Goal: Task Accomplishment & Management: Use online tool/utility

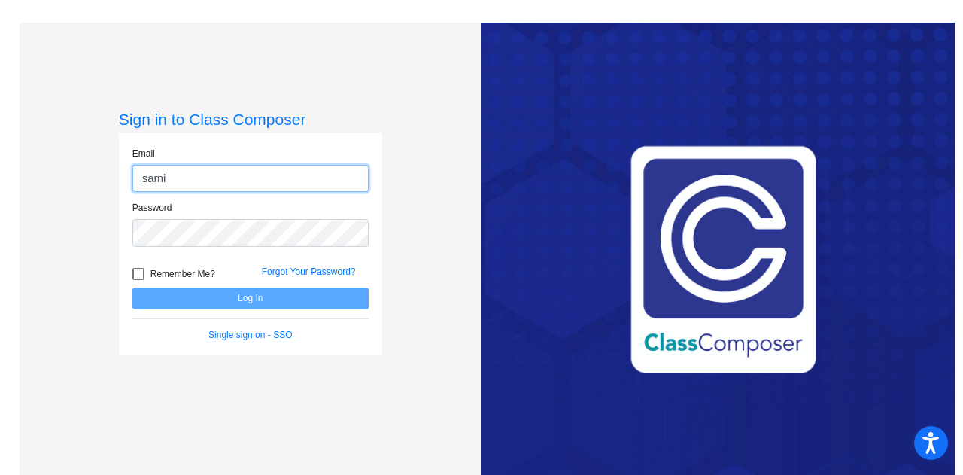
type input "[EMAIL_ADDRESS][PERSON_NAME][DOMAIN_NAME]"
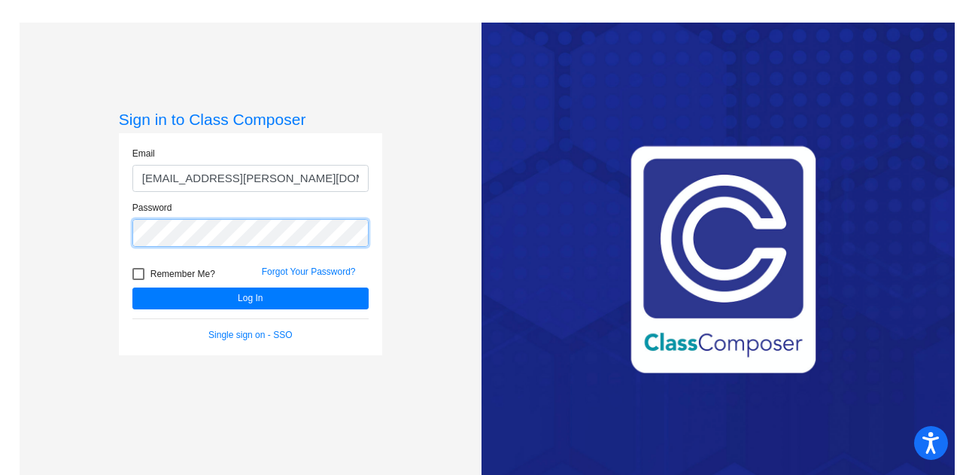
click at [132, 287] on button "Log In" at bounding box center [250, 298] width 236 height 22
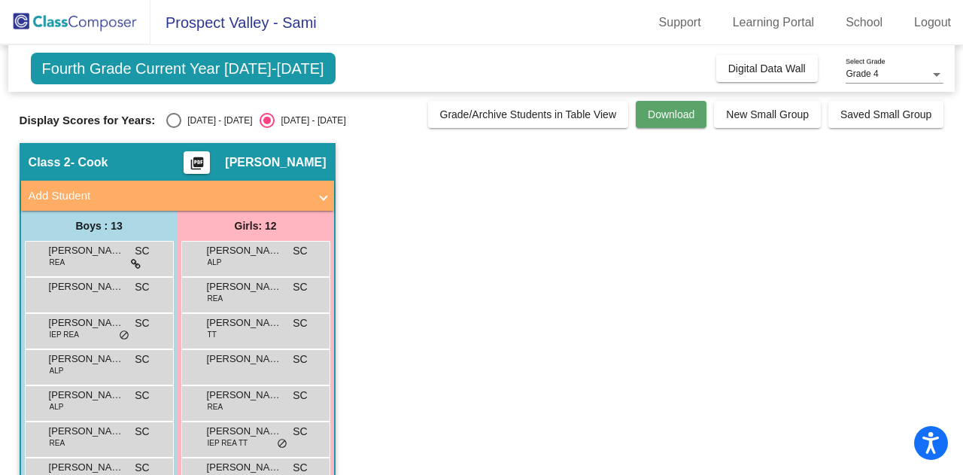
click at [685, 116] on span "Download" at bounding box center [670, 114] width 47 height 12
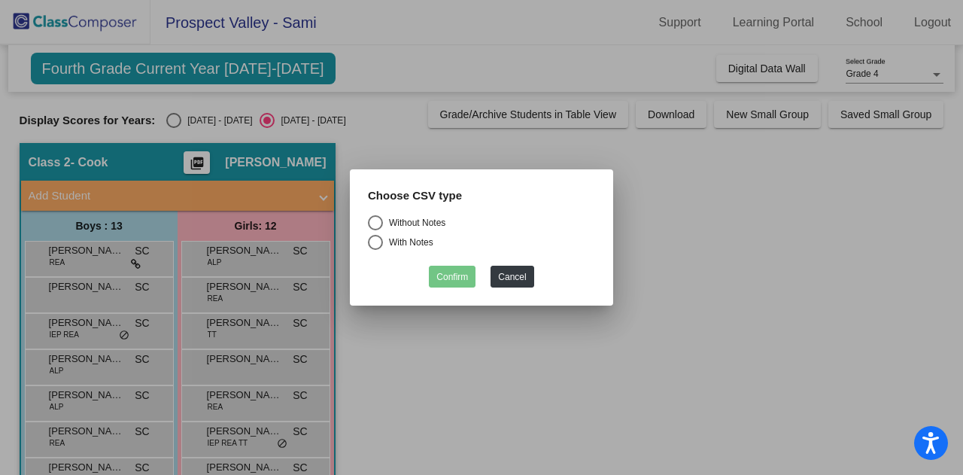
click at [377, 224] on div "Select an option" at bounding box center [375, 222] width 15 height 15
click at [375, 230] on input "Without Notes" at bounding box center [374, 230] width 1 height 1
radio input "true"
click at [377, 241] on div "Select an option" at bounding box center [375, 242] width 15 height 15
click at [375, 250] on input "With Notes" at bounding box center [374, 250] width 1 height 1
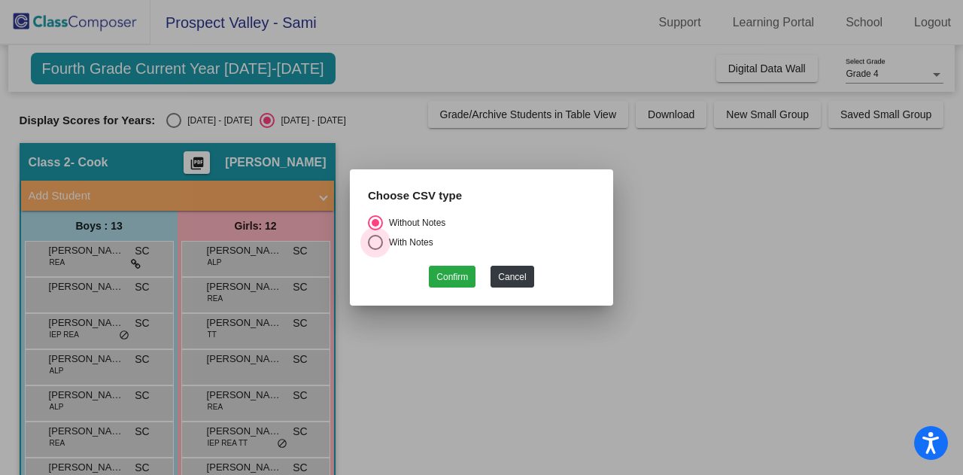
radio input "true"
click at [459, 282] on button "Confirm" at bounding box center [452, 276] width 47 height 22
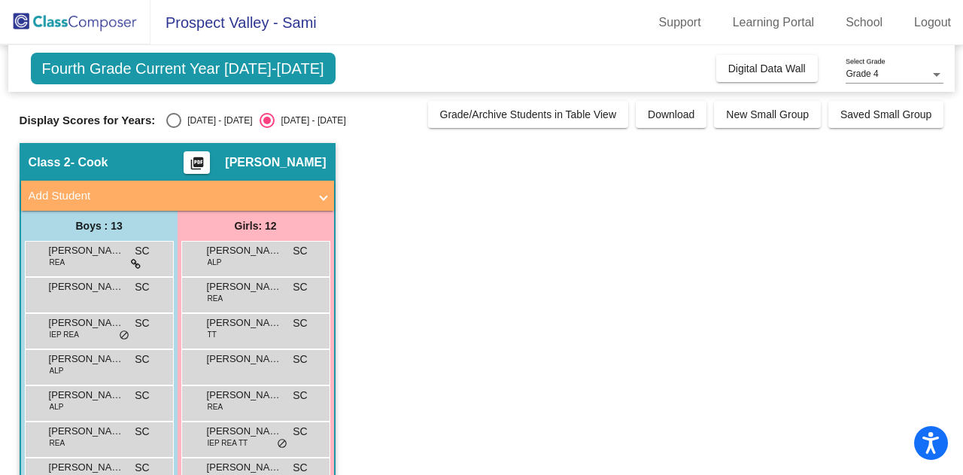
click at [696, 192] on app-classroom "Class 2 - Cook picture_as_pdf [PERSON_NAME] Add Student First Name Last Name St…" at bounding box center [482, 438] width 924 height 591
click at [749, 223] on app-classroom "Class 2 - Cook picture_as_pdf [PERSON_NAME] Add Student First Name Last Name St…" at bounding box center [482, 438] width 924 height 591
click at [206, 159] on mat-icon "picture_as_pdf" at bounding box center [197, 166] width 18 height 21
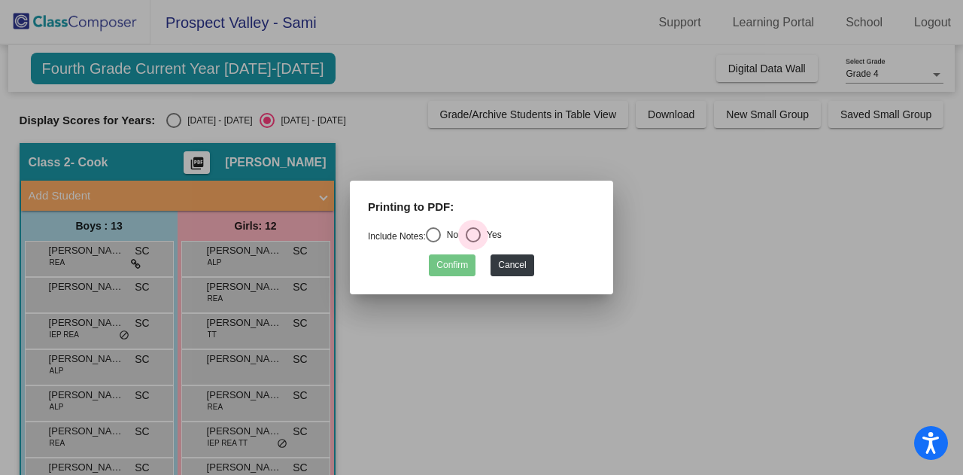
click at [478, 227] on div "Select an option" at bounding box center [472, 234] width 15 height 15
click at [473, 242] on input "Yes" at bounding box center [472, 242] width 1 height 1
radio input "true"
click at [463, 259] on button "Confirm" at bounding box center [452, 265] width 47 height 22
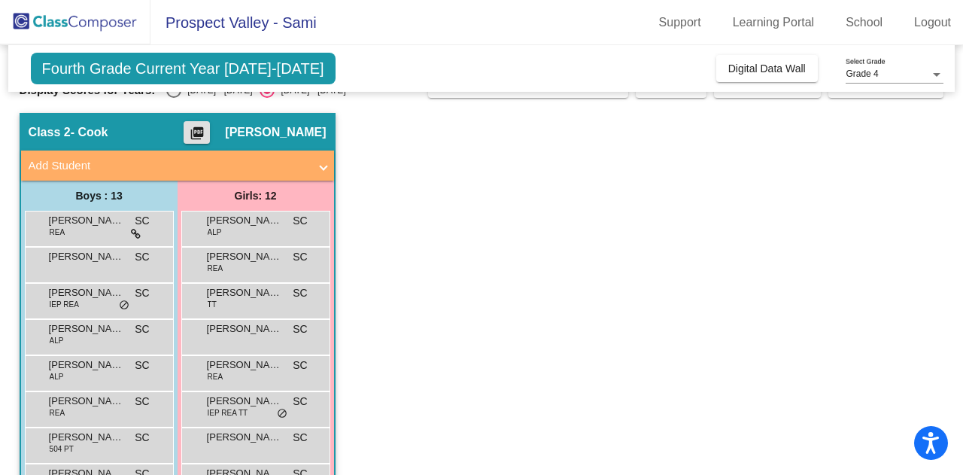
scroll to position [29, 0]
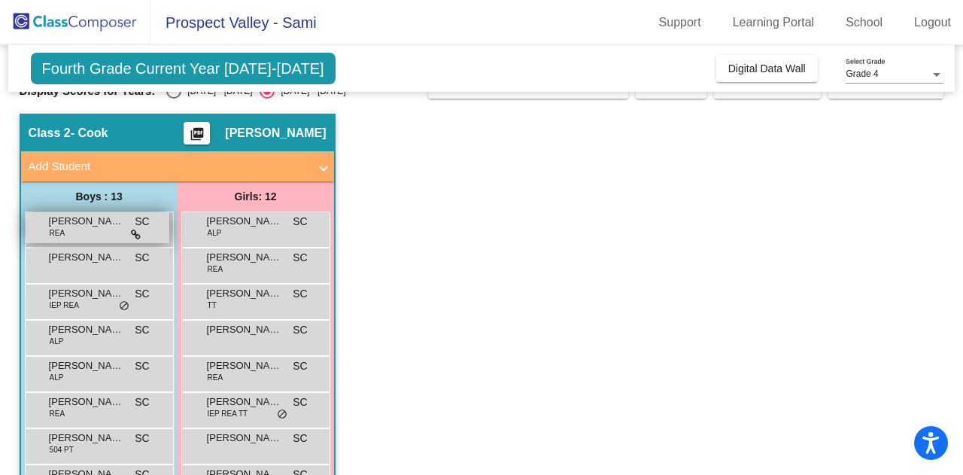
click at [108, 231] on div "[PERSON_NAME] [PERSON_NAME] SC lock do_not_disturb_alt" at bounding box center [98, 227] width 144 height 31
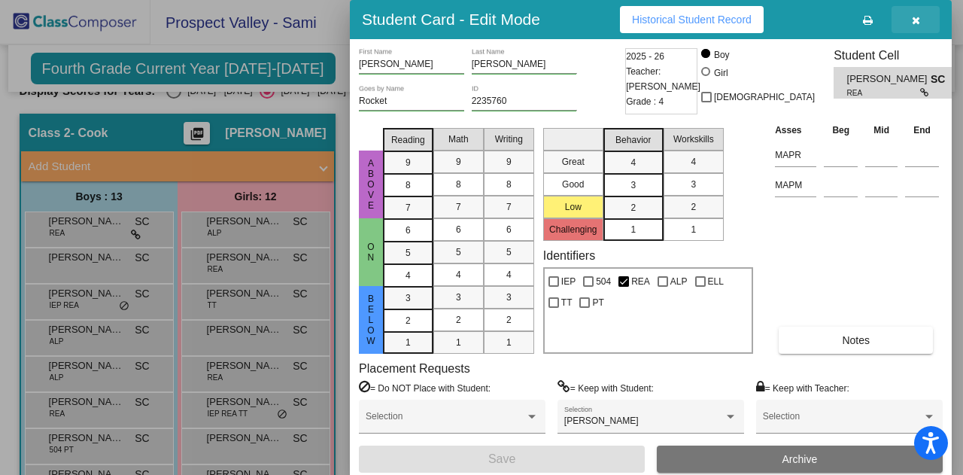
click at [916, 22] on icon "button" at bounding box center [915, 20] width 8 height 11
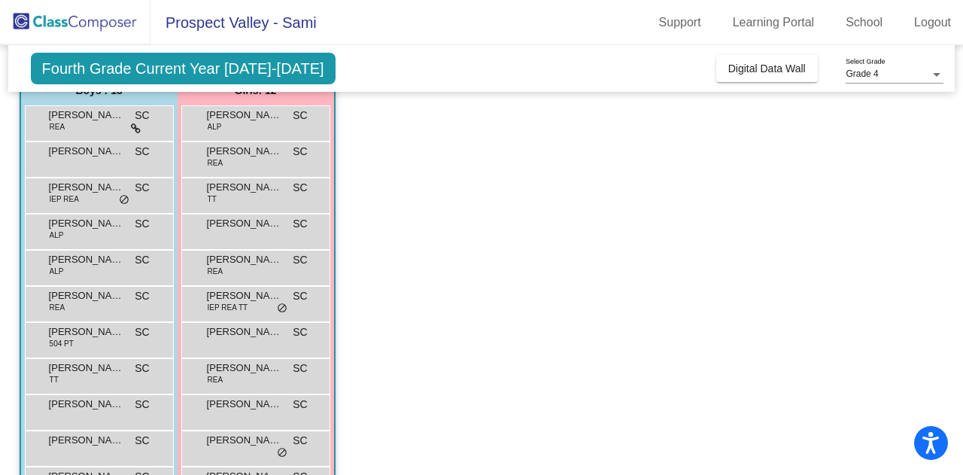
scroll to position [138, 0]
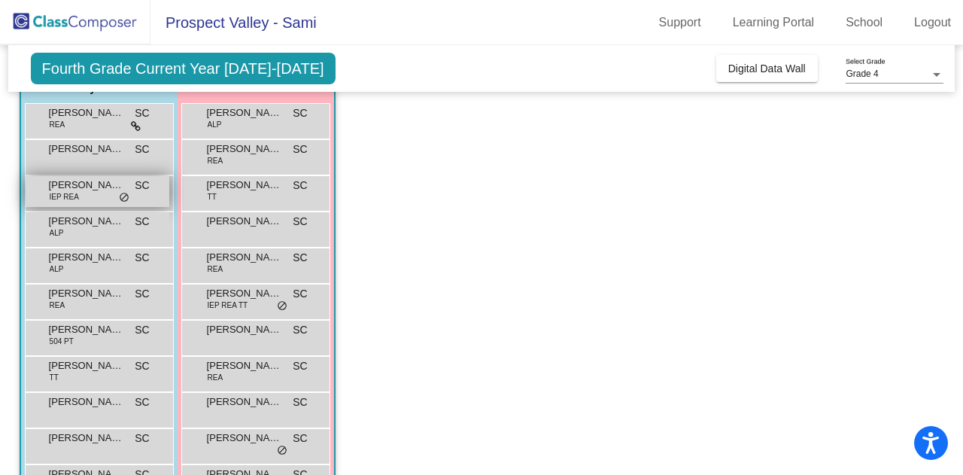
click at [131, 198] on div "[PERSON_NAME] IEP REA SC lock do_not_disturb_alt" at bounding box center [98, 191] width 144 height 31
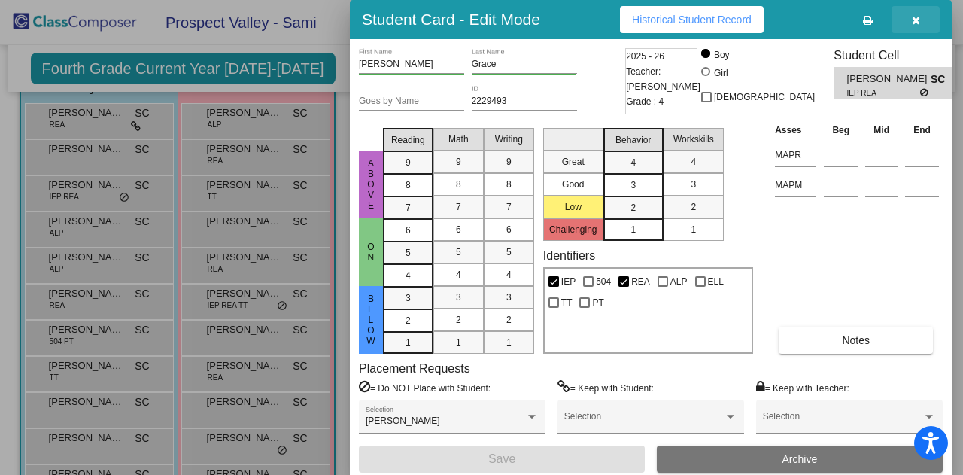
click at [914, 20] on icon "button" at bounding box center [915, 20] width 8 height 11
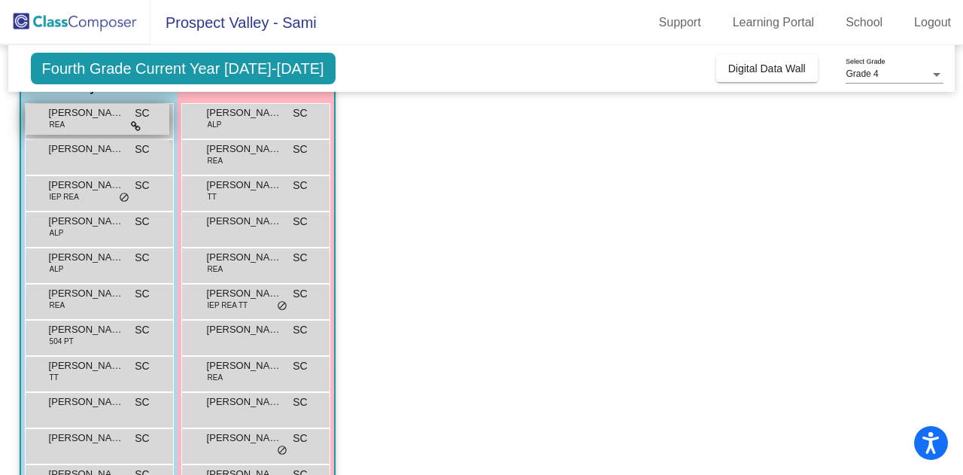
click at [74, 123] on div "[PERSON_NAME] [PERSON_NAME] SC lock do_not_disturb_alt" at bounding box center [98, 119] width 144 height 31
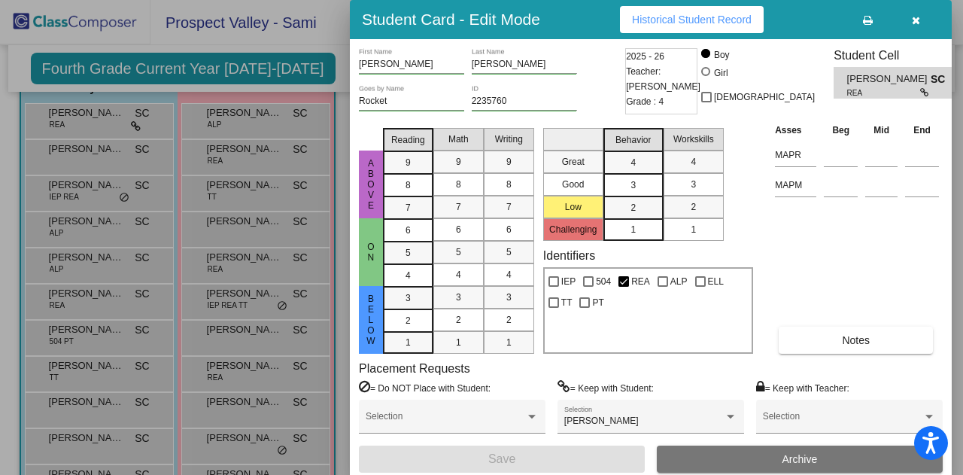
click at [915, 20] on icon "button" at bounding box center [915, 20] width 8 height 11
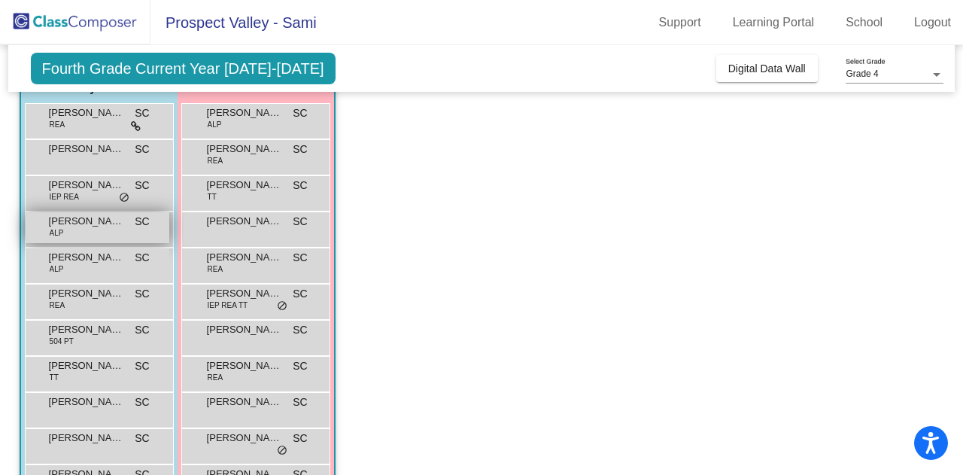
click at [116, 229] on div "[PERSON_NAME] ALP SC lock do_not_disturb_alt" at bounding box center [98, 227] width 144 height 31
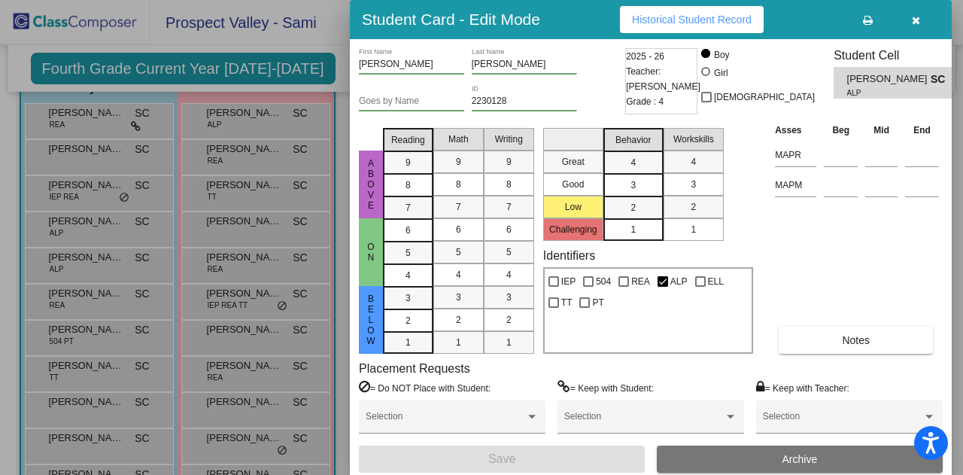
click at [916, 24] on icon "button" at bounding box center [915, 20] width 8 height 11
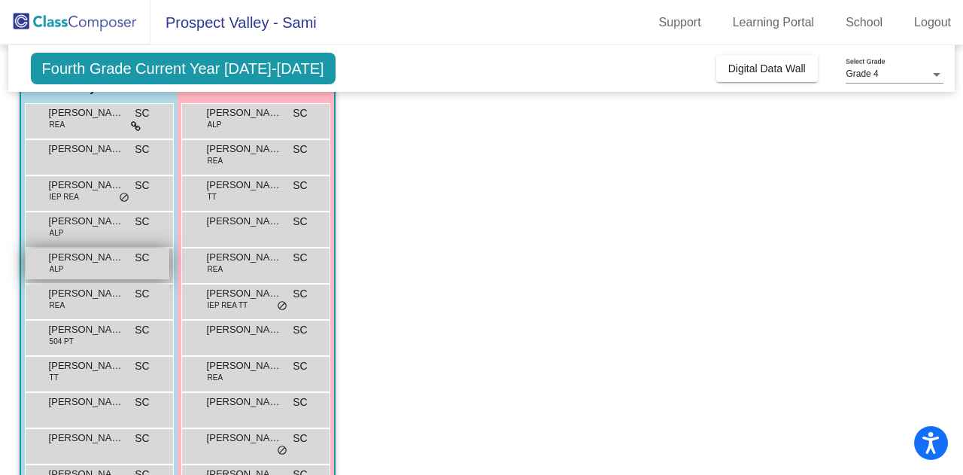
click at [113, 266] on div "[PERSON_NAME] ALP SC lock do_not_disturb_alt" at bounding box center [98, 263] width 144 height 31
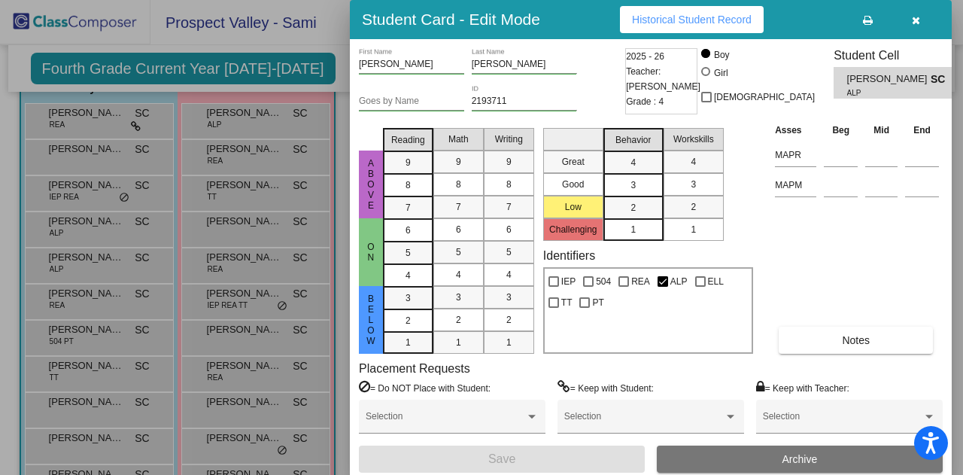
click at [917, 18] on icon "button" at bounding box center [915, 20] width 8 height 11
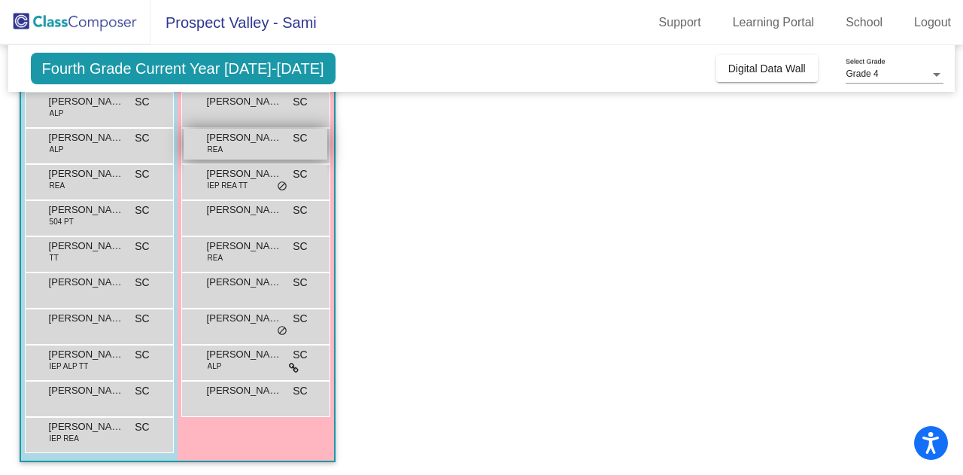
scroll to position [0, 0]
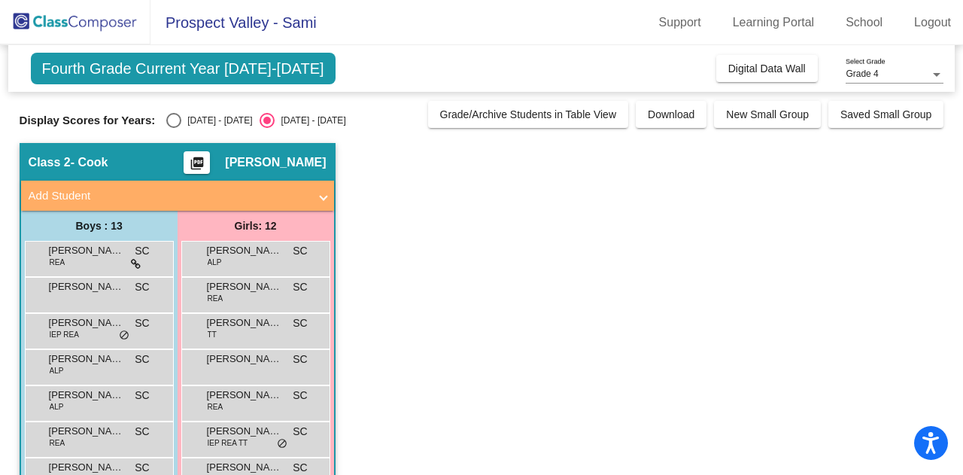
click at [174, 116] on div "Select an option" at bounding box center [173, 120] width 15 height 15
click at [174, 128] on input "[DATE] - [DATE]" at bounding box center [173, 128] width 1 height 1
radio input "true"
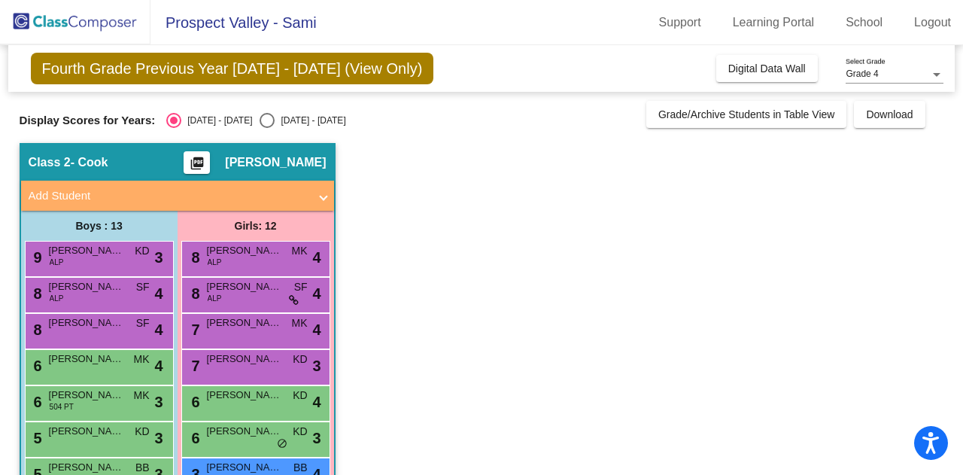
click at [206, 162] on mat-icon "picture_as_pdf" at bounding box center [197, 166] width 18 height 21
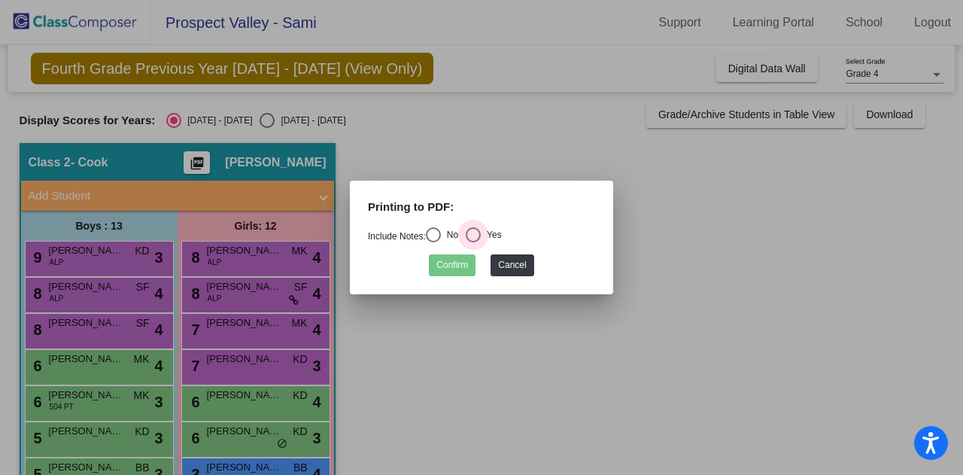
click at [475, 235] on div "Select an option" at bounding box center [472, 234] width 15 height 15
click at [473, 242] on input "Yes" at bounding box center [472, 242] width 1 height 1
radio input "true"
click at [459, 274] on button "Confirm" at bounding box center [452, 265] width 47 height 22
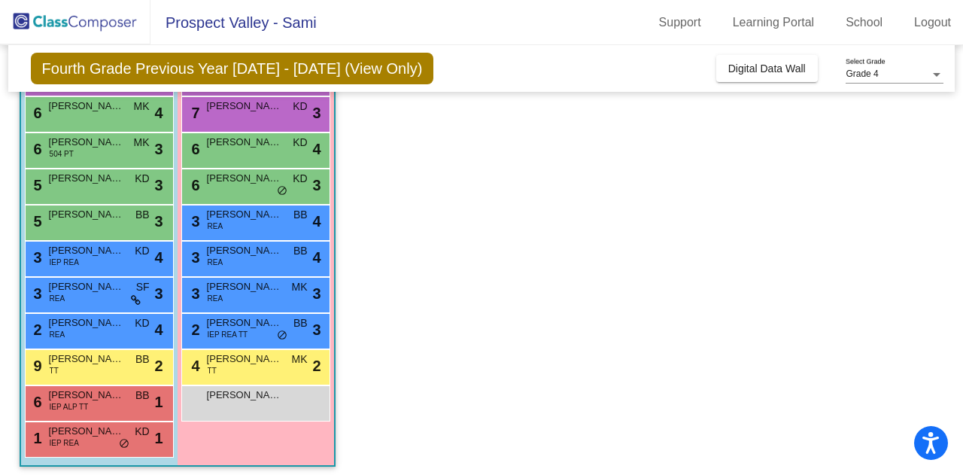
scroll to position [253, 0]
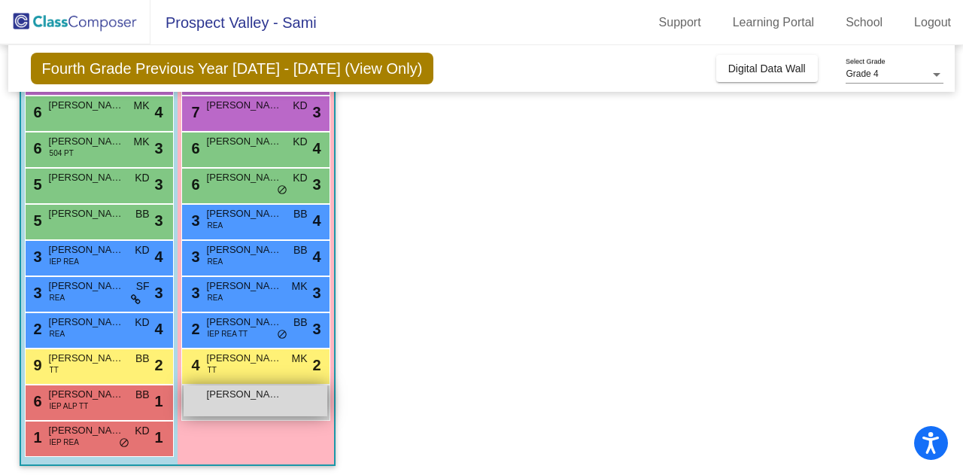
click at [242, 395] on span "[PERSON_NAME]" at bounding box center [244, 394] width 75 height 15
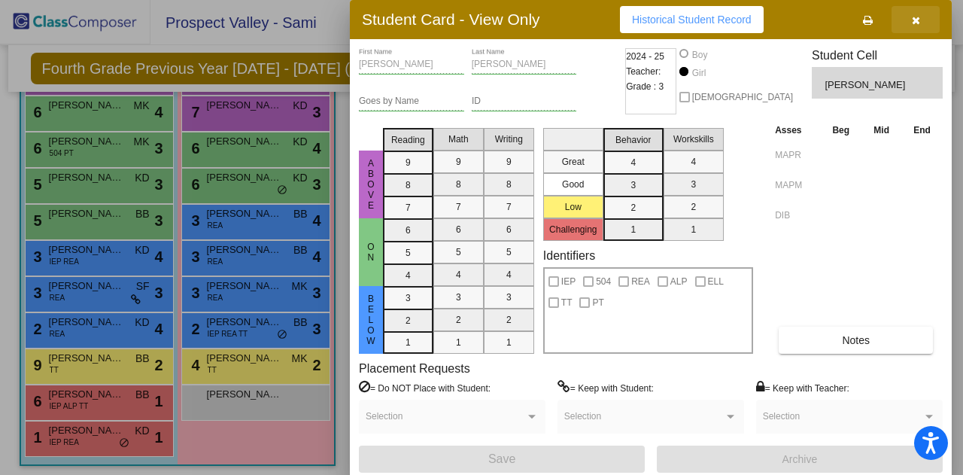
click at [911, 17] on icon "button" at bounding box center [915, 20] width 8 height 11
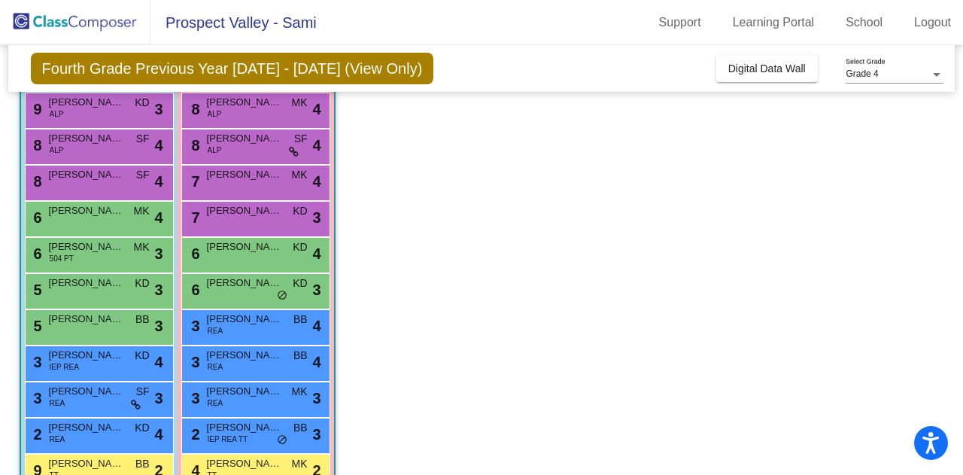
scroll to position [0, 0]
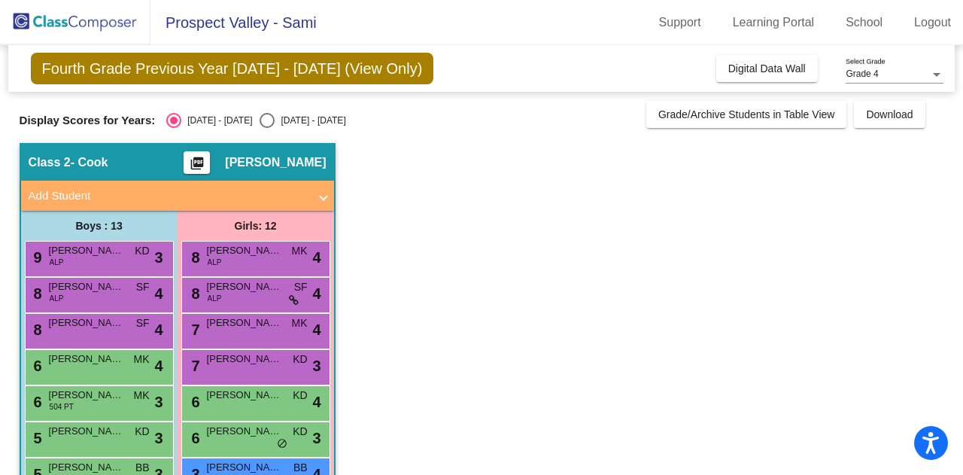
click at [206, 165] on mat-icon "picture_as_pdf" at bounding box center [197, 166] width 18 height 21
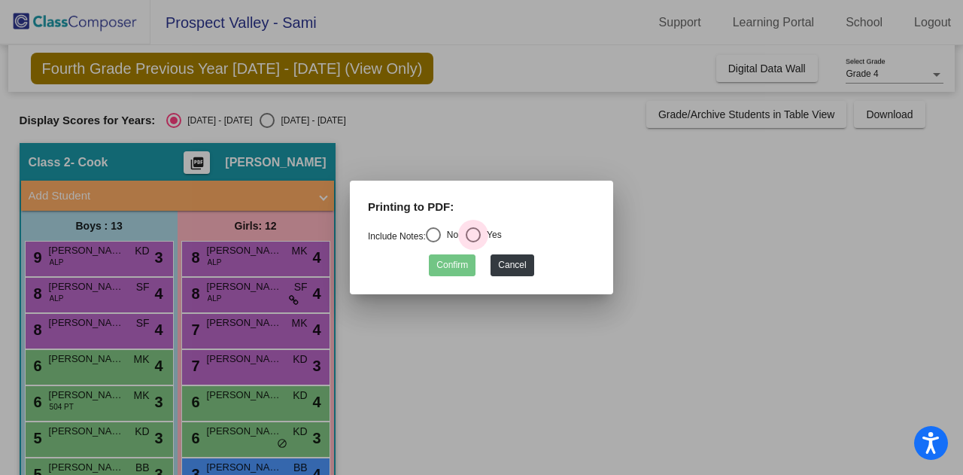
click at [481, 235] on div "Select an option" at bounding box center [472, 234] width 15 height 15
click at [473, 242] on input "Yes" at bounding box center [472, 242] width 1 height 1
radio input "true"
click at [457, 266] on button "Confirm" at bounding box center [452, 265] width 47 height 22
